Goal: Task Accomplishment & Management: Manage account settings

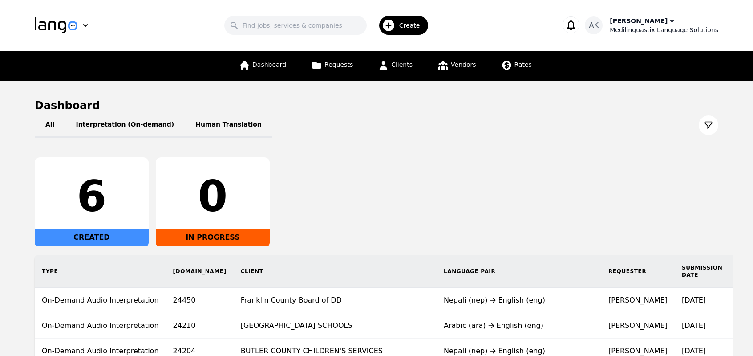
click at [645, 29] on div "Medilinguastix Language Solutions" at bounding box center [664, 29] width 109 height 9
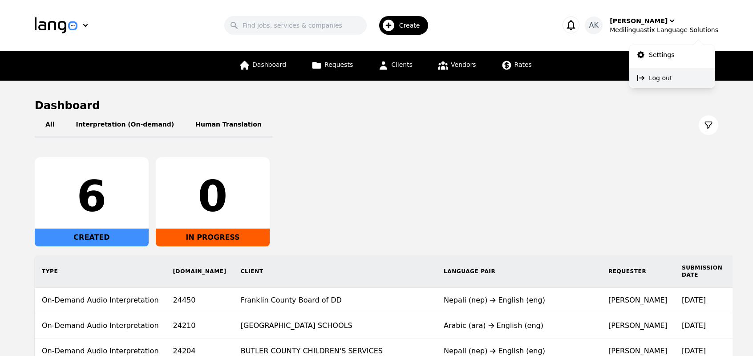
click at [642, 78] on icon at bounding box center [641, 78] width 7 height 6
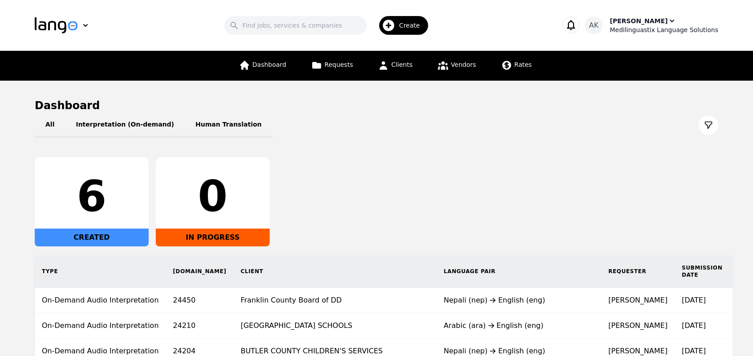
click at [659, 28] on div "Medilinguastix Language Solutions" at bounding box center [664, 29] width 109 height 9
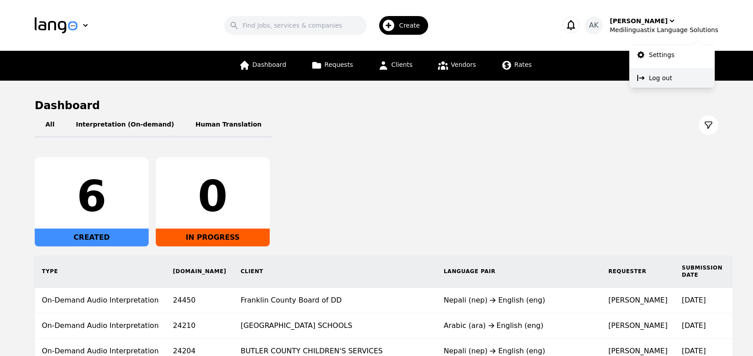
click at [650, 74] on p "Log out" at bounding box center [660, 77] width 23 height 9
